Goal: Check status: Check status

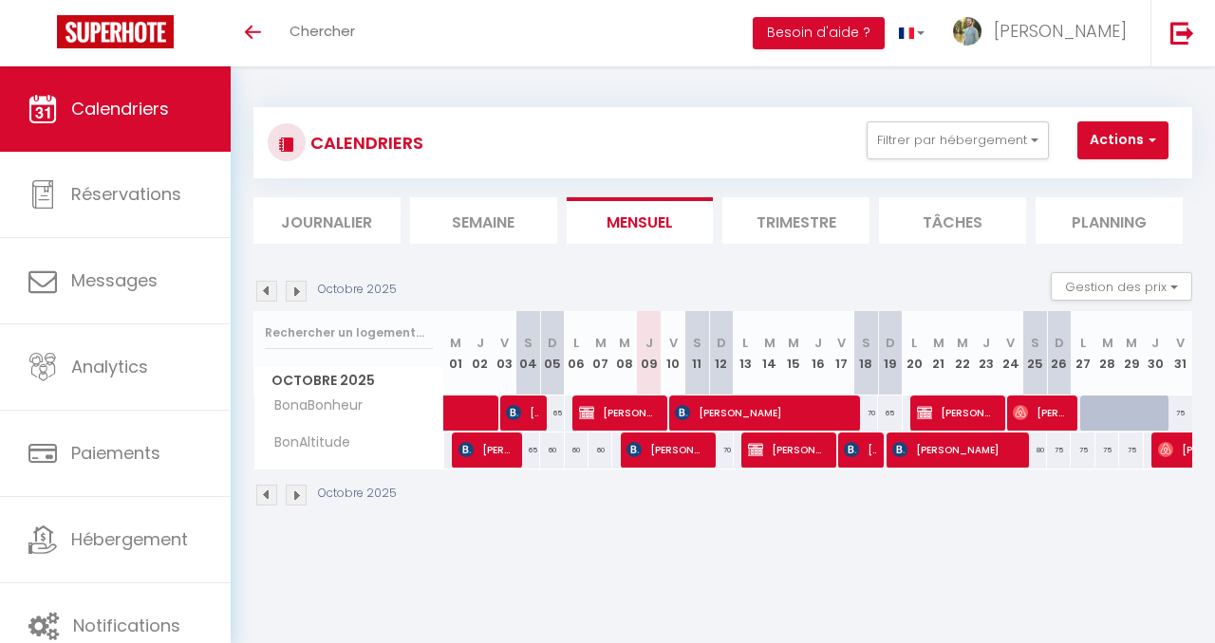
select select
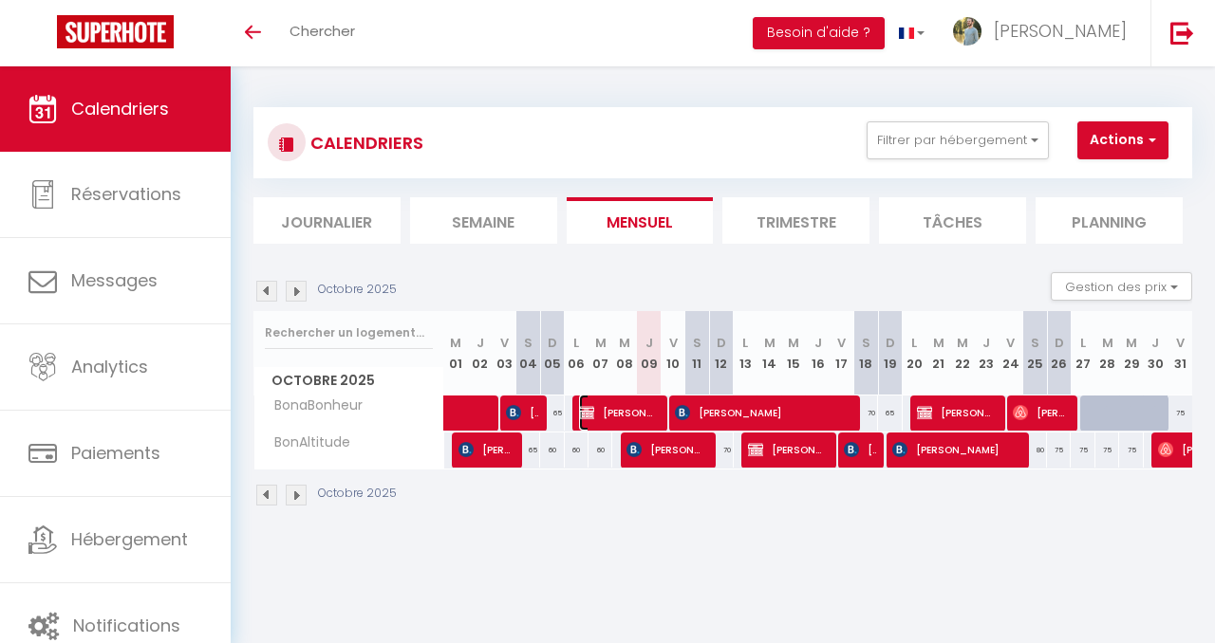
click at [644, 410] on span "[PERSON_NAME]" at bounding box center [618, 413] width 79 height 36
select select "OK"
select select "KO"
select select "0"
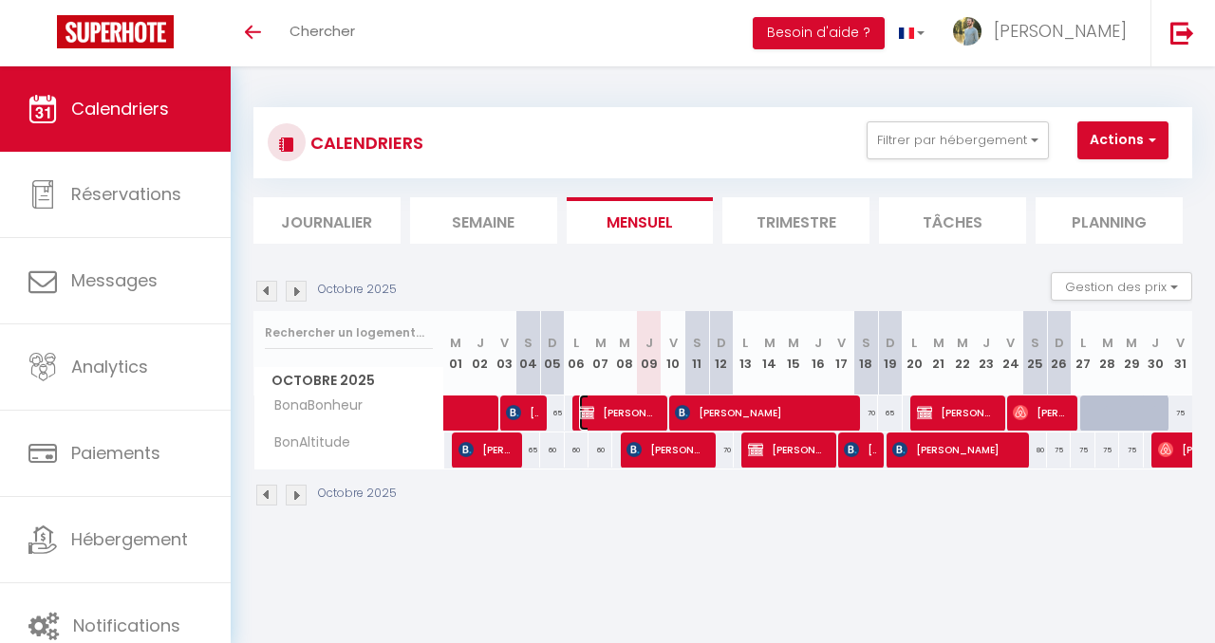
select select "1"
select select
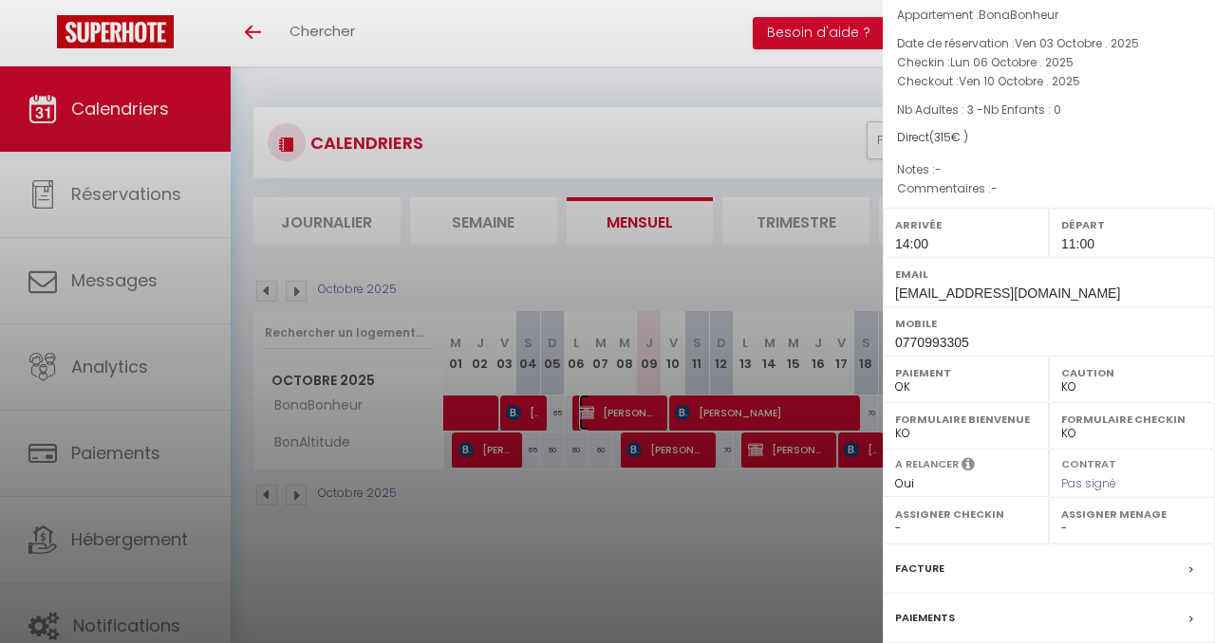
scroll to position [73, 0]
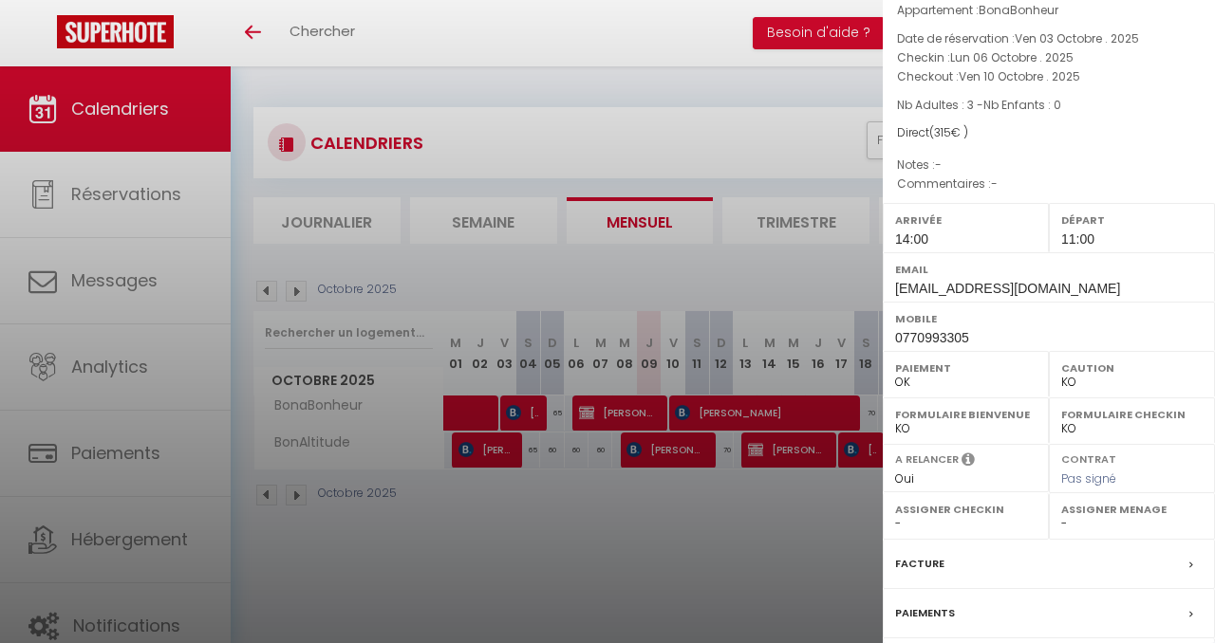
click at [660, 520] on div at bounding box center [607, 321] width 1215 height 643
